Goal: Communication & Community: Answer question/provide support

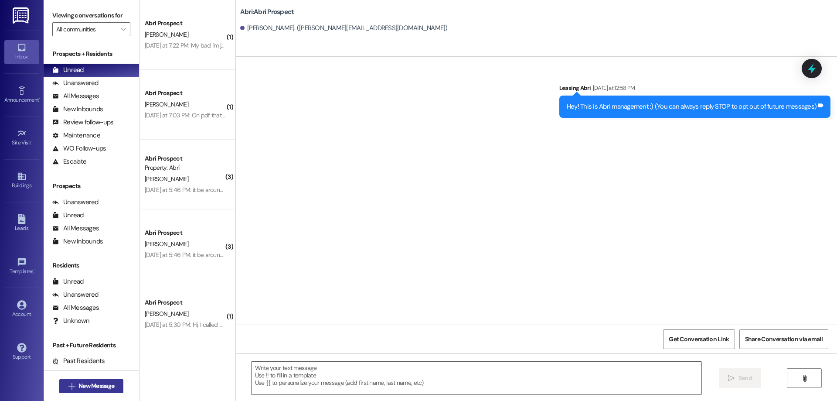
click at [107, 382] on span "New Message" at bounding box center [97, 385] width 36 height 9
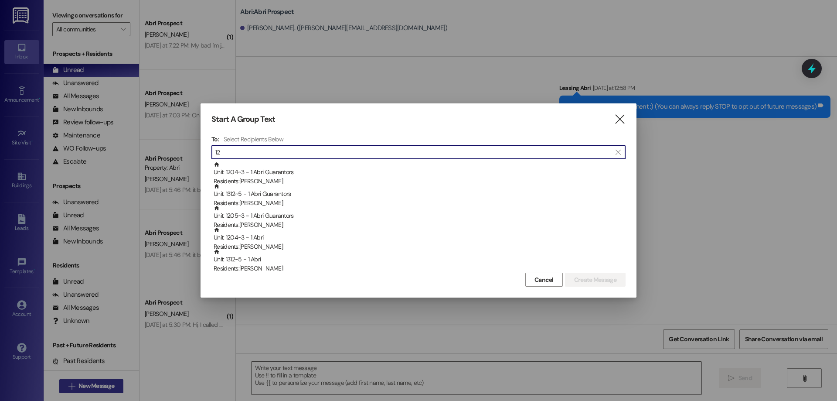
type input "1"
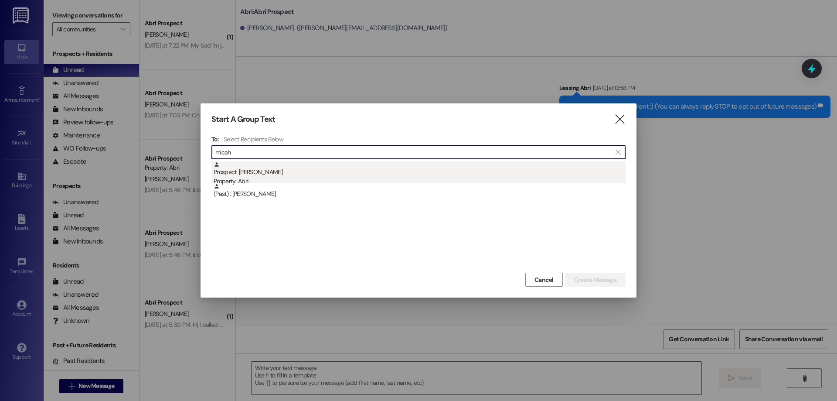
type input "micah"
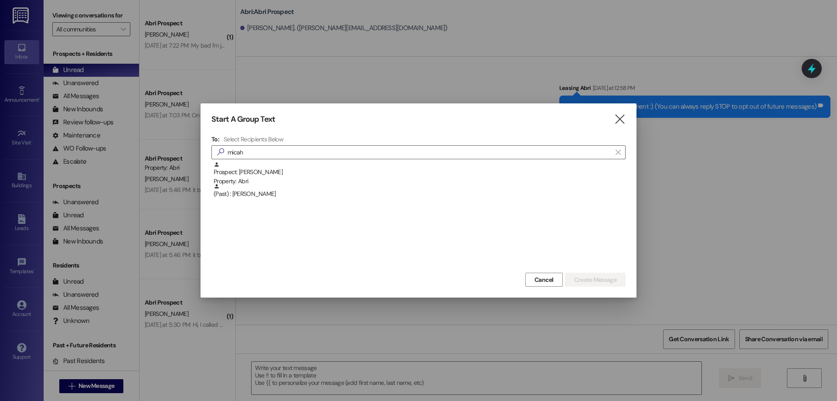
click at [381, 165] on div "Prospect: [PERSON_NAME] Property: Abri" at bounding box center [420, 173] width 412 height 25
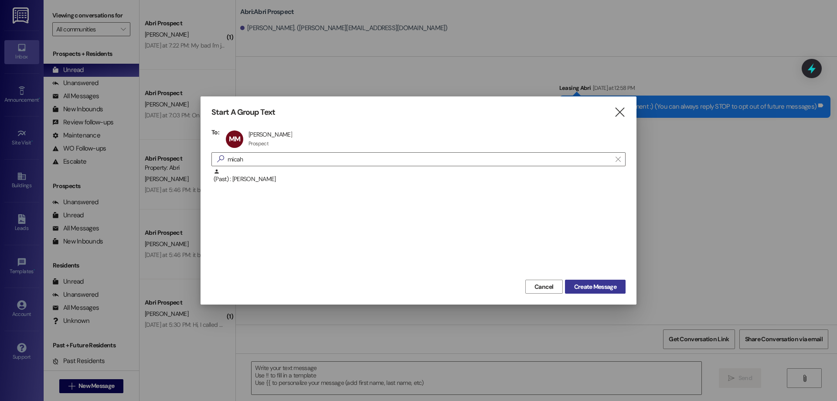
click at [593, 283] on span "Create Message" at bounding box center [595, 286] width 42 height 9
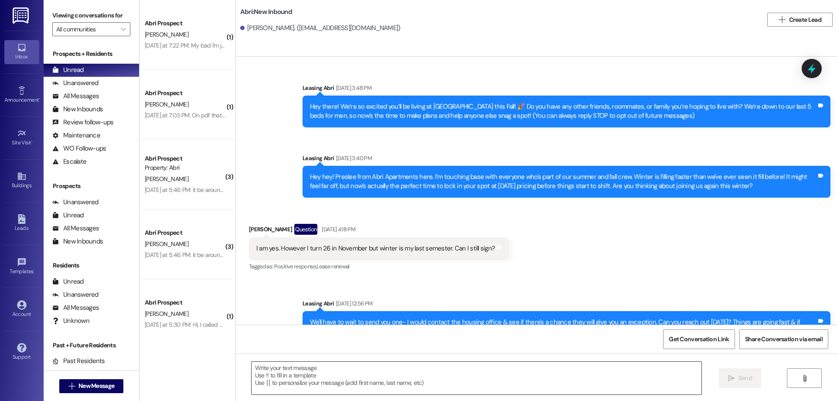
scroll to position [99, 0]
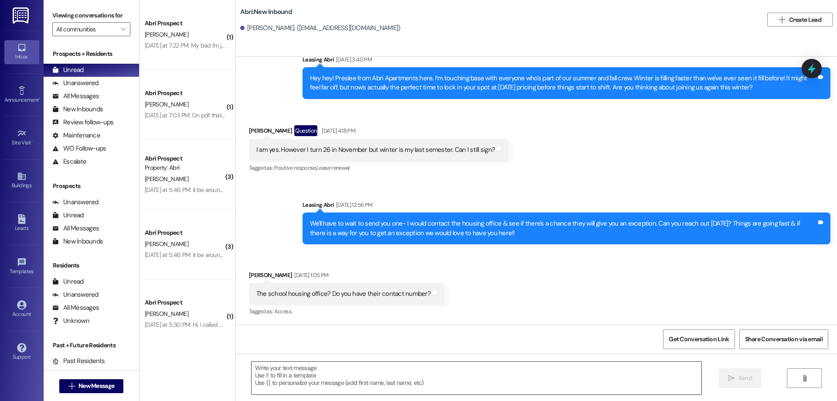
click at [383, 386] on textarea at bounding box center [477, 378] width 450 height 33
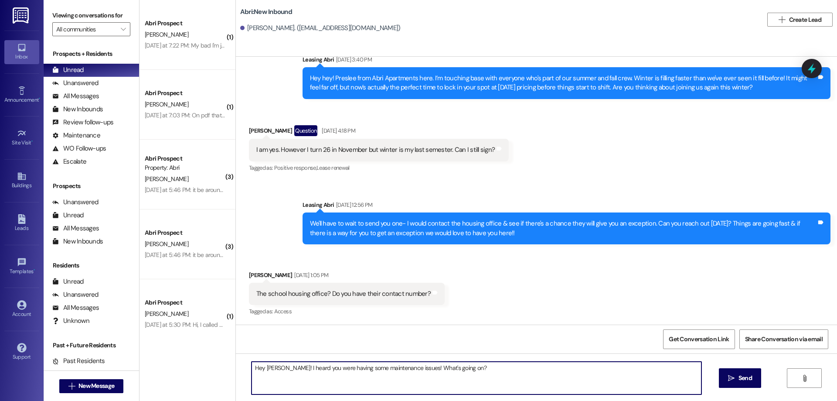
type textarea "Hey [PERSON_NAME]! I heard you were having some maintenance issues! What's goin…"
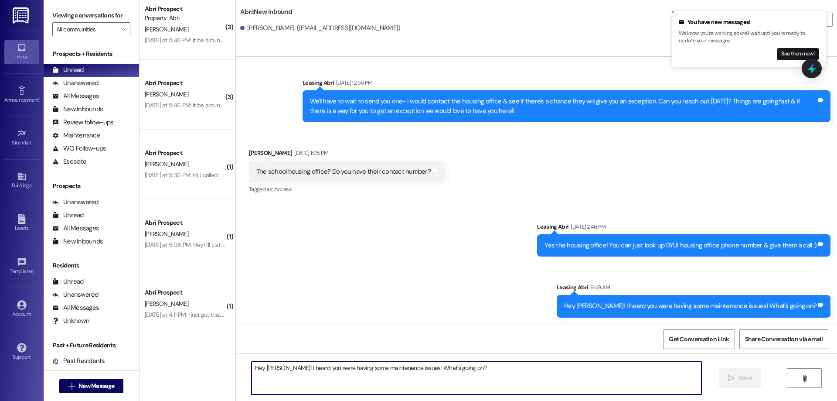
scroll to position [281, 0]
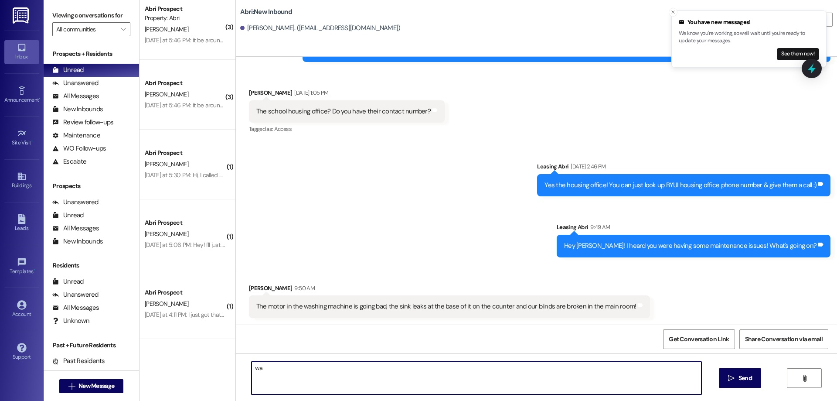
type textarea "w"
type textarea "Washing machine or dishwasher?"
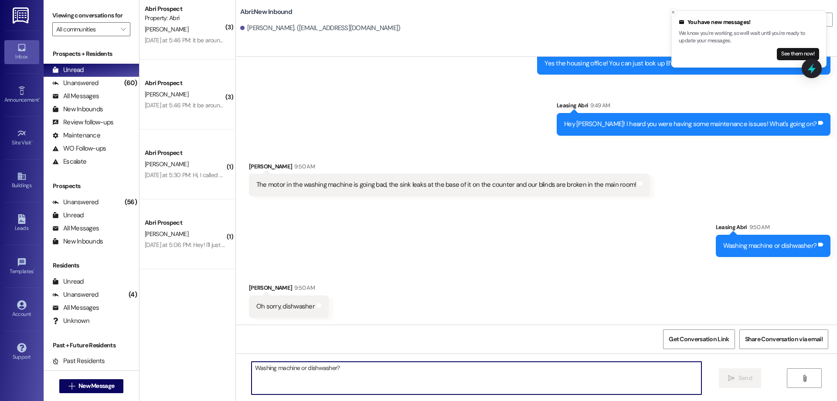
scroll to position [0, 0]
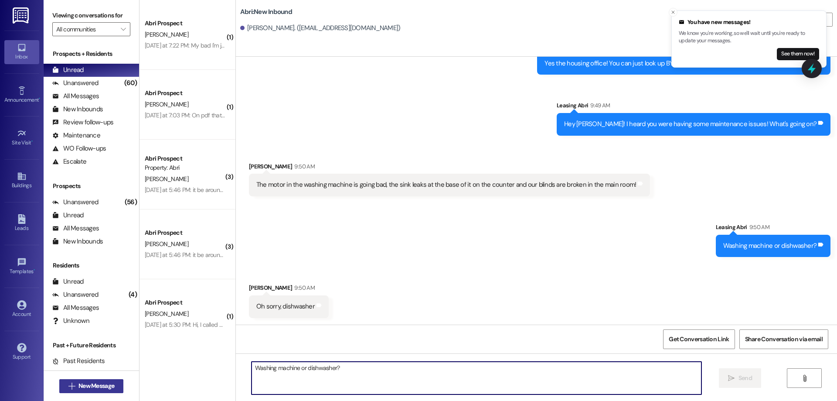
click at [104, 386] on span "New Message" at bounding box center [97, 385] width 36 height 9
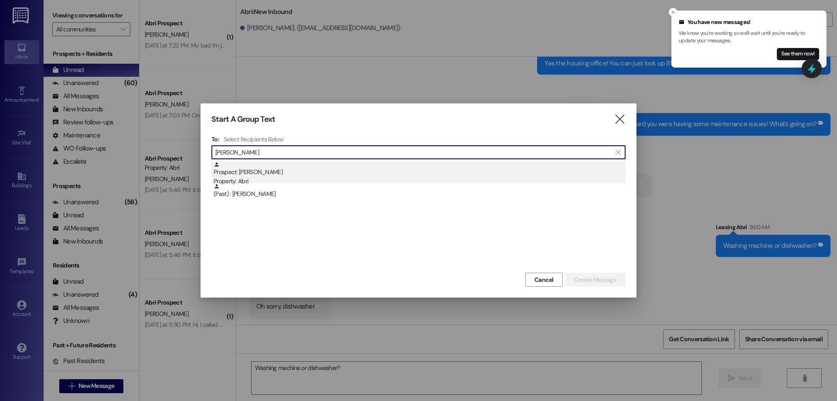
type input "[PERSON_NAME]"
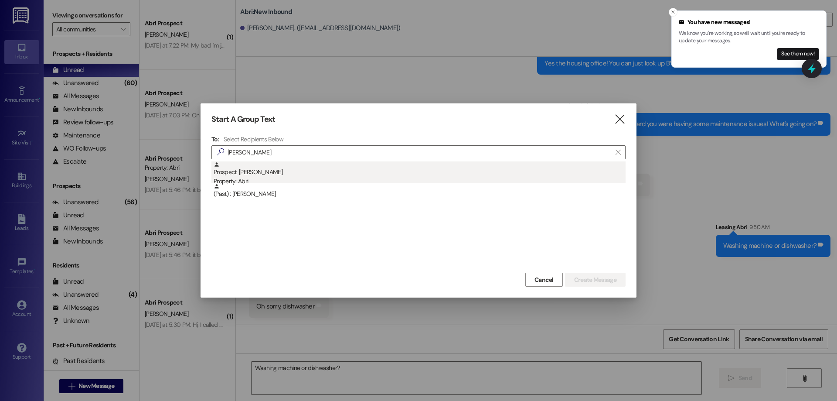
click at [295, 174] on div "Prospect: [PERSON_NAME] Property: Abri" at bounding box center [420, 173] width 412 height 25
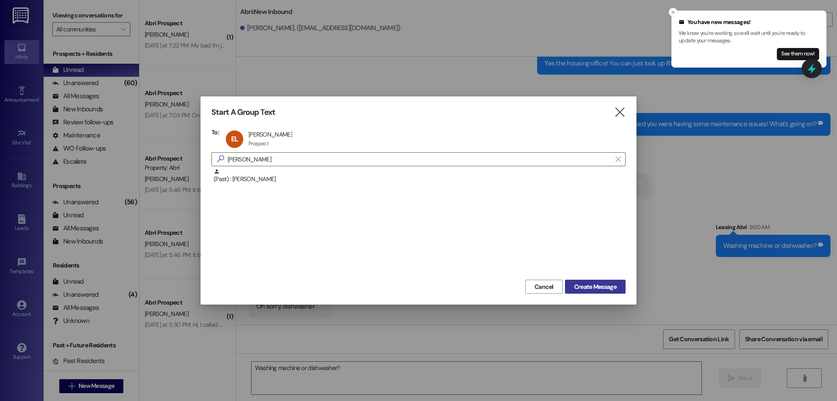
click at [595, 287] on span "Create Message" at bounding box center [595, 286] width 42 height 9
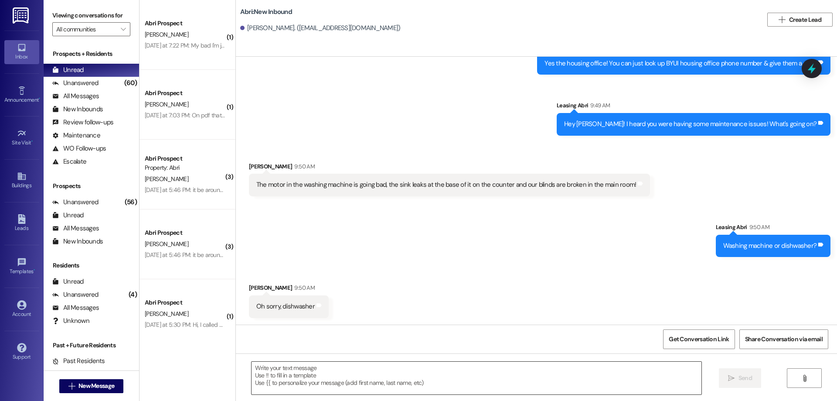
click at [310, 374] on textarea at bounding box center [477, 378] width 450 height 33
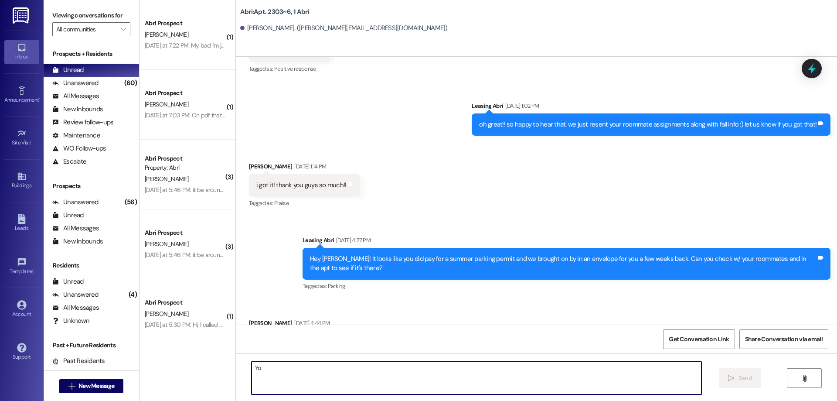
scroll to position [11785, 0]
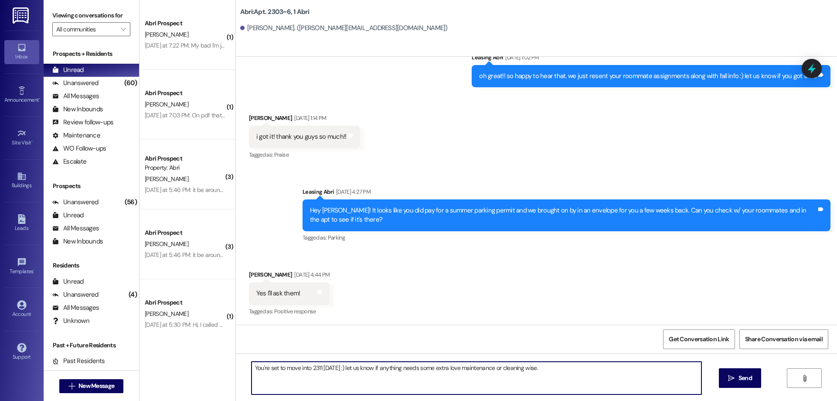
type textarea "You're set to move into 2311 [DATE] :) let us know if anything needs some extra…"
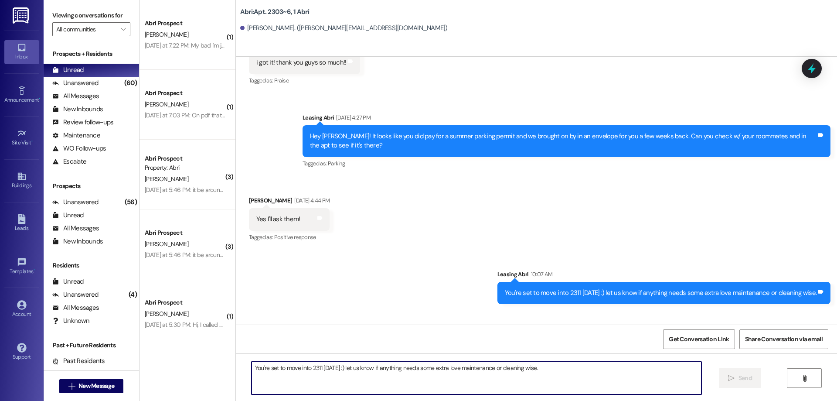
scroll to position [11906, 0]
